Goal: Task Accomplishment & Management: Complete application form

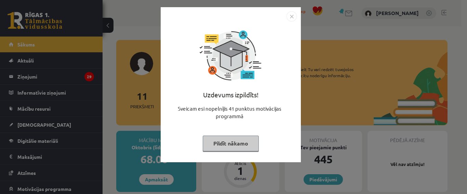
click at [292, 18] on img "Close" at bounding box center [292, 16] width 10 height 10
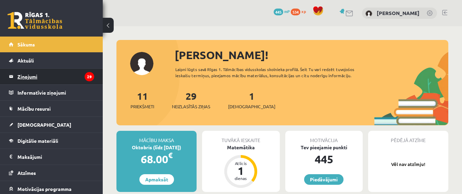
click at [85, 74] on icon "29" at bounding box center [90, 76] width 10 height 9
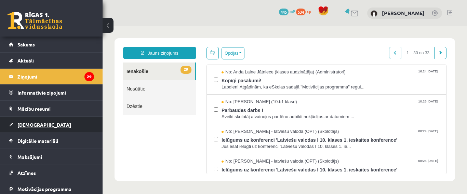
click at [31, 124] on span "[DEMOGRAPHIC_DATA]" at bounding box center [44, 125] width 54 height 6
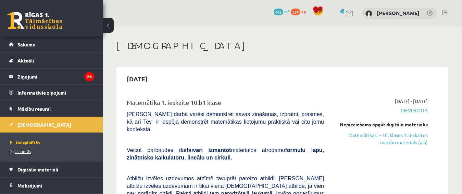
click at [25, 151] on span "Izlabotās" at bounding box center [20, 151] width 21 height 5
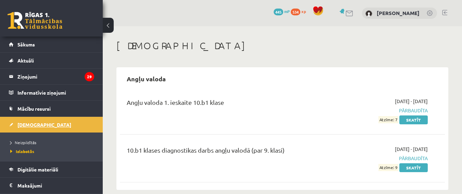
click at [26, 125] on span "[DEMOGRAPHIC_DATA]" at bounding box center [44, 125] width 54 height 6
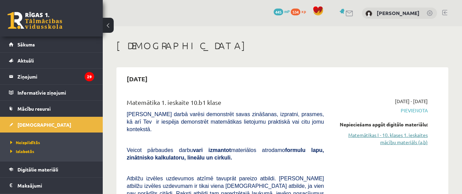
click at [393, 134] on link "Matemātikas I - 10. klases 1. ieskaites mācību materiāls (a,b)" at bounding box center [380, 139] width 93 height 14
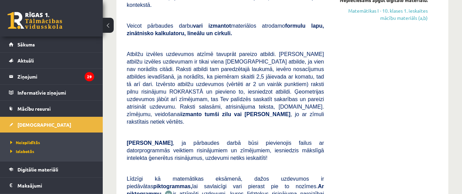
scroll to position [53, 0]
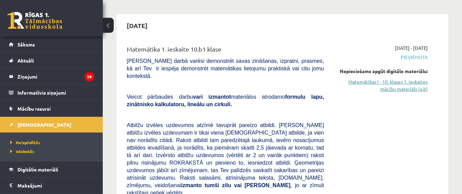
click at [397, 83] on link "Matemātikas I - 10. klases 1. ieskaites mācību materiāls (a,b)" at bounding box center [380, 85] width 93 height 14
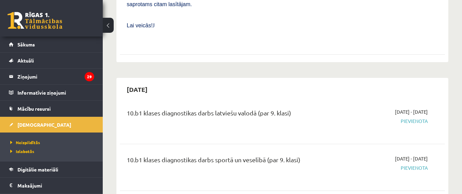
scroll to position [223, 0]
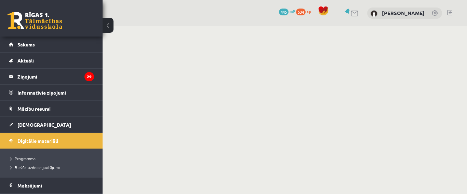
click at [464, 192] on body "0 Dāvanas 445 mP 534 xp [PERSON_NAME] Sākums Aktuāli Kā mācīties eSKOLĀ Kontakt…" at bounding box center [233, 97] width 467 height 194
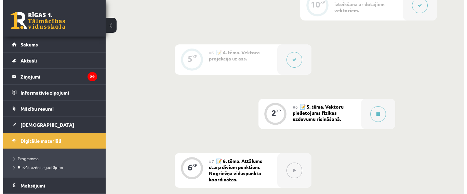
scroll to position [371, 0]
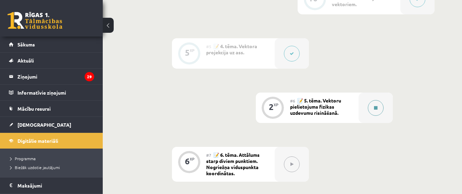
click at [376, 108] on icon at bounding box center [375, 108] width 3 height 4
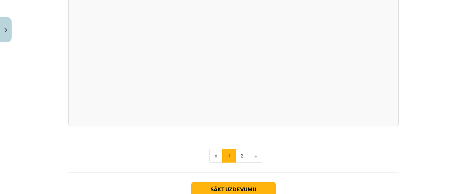
scroll to position [770, 0]
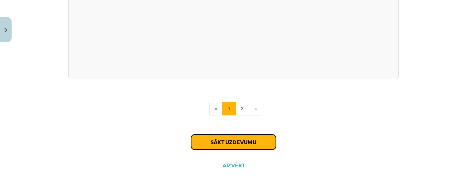
click at [231, 143] on button "Sākt uzdevumu" at bounding box center [233, 142] width 85 height 15
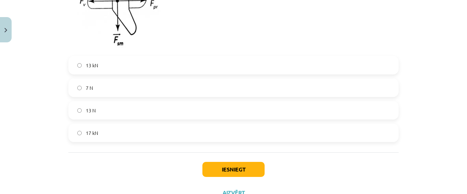
scroll to position [403, 0]
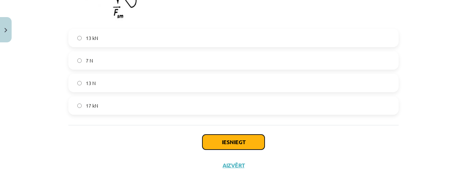
click at [234, 146] on button "Iesniegt" at bounding box center [234, 142] width 62 height 15
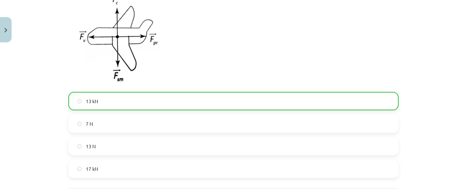
scroll to position [425, 0]
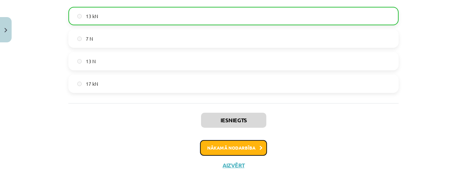
click at [225, 149] on button "Nākamā nodarbība" at bounding box center [233, 148] width 67 height 16
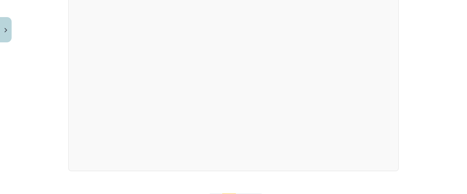
scroll to position [1265, 0]
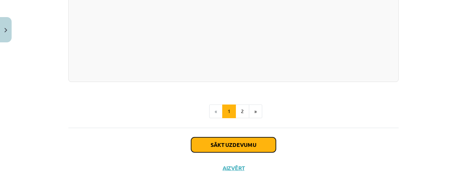
click at [229, 141] on button "Sākt uzdevumu" at bounding box center [233, 145] width 85 height 15
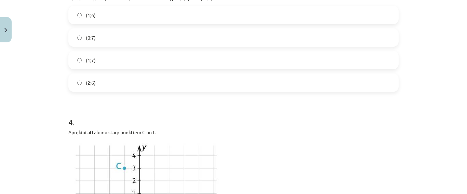
scroll to position [442, 0]
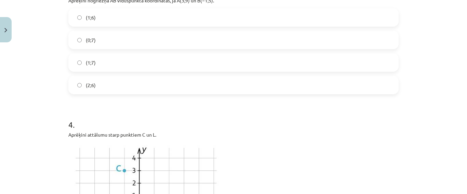
click at [102, 66] on label "(1;7)" at bounding box center [233, 62] width 329 height 17
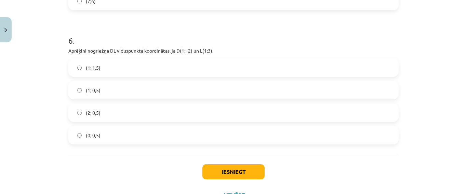
scroll to position [920, 0]
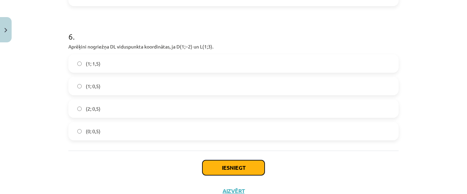
click at [226, 171] on button "Iesniegt" at bounding box center [234, 167] width 62 height 15
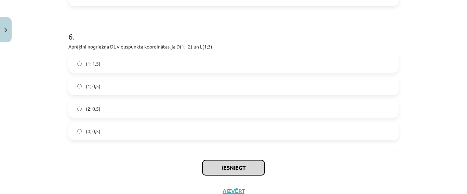
click at [226, 171] on button "Iesniegt" at bounding box center [234, 167] width 62 height 15
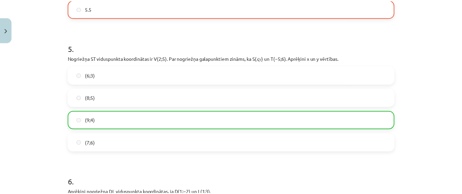
scroll to position [967, 0]
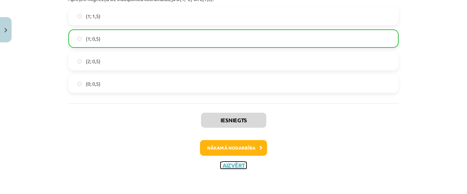
click at [225, 166] on button "Aizvērt" at bounding box center [234, 165] width 26 height 7
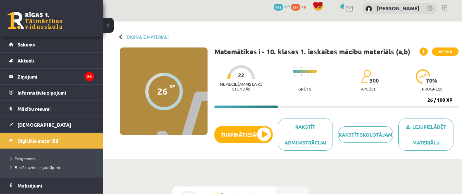
scroll to position [0, 0]
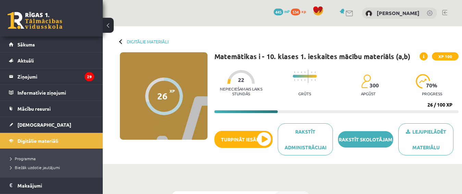
click at [362, 141] on link "Rakstīt skolotājam" at bounding box center [365, 139] width 55 height 16
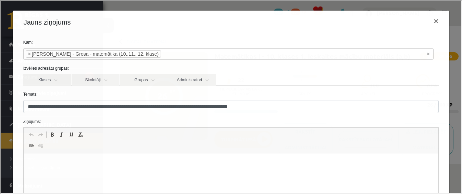
click at [158, 173] on html at bounding box center [230, 164] width 415 height 21
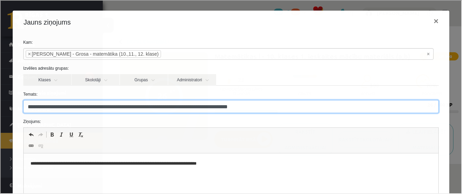
click at [265, 108] on input "**********" at bounding box center [230, 106] width 415 height 13
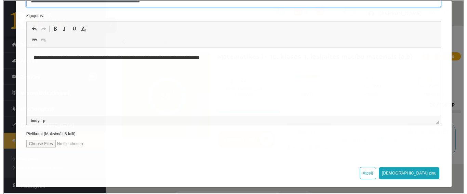
scroll to position [110, 0]
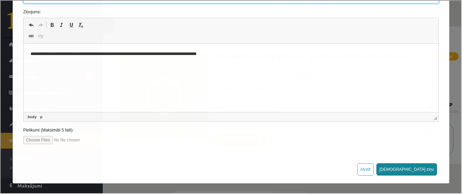
type input "**********"
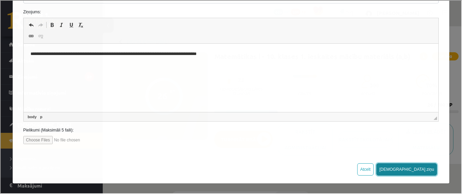
click at [422, 169] on button "[DEMOGRAPHIC_DATA] ziņu" at bounding box center [405, 169] width 61 height 12
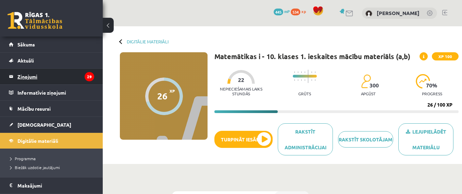
click at [31, 75] on legend "Ziņojumi 29" at bounding box center [55, 77] width 77 height 16
